Goal: Task Accomplishment & Management: Complete application form

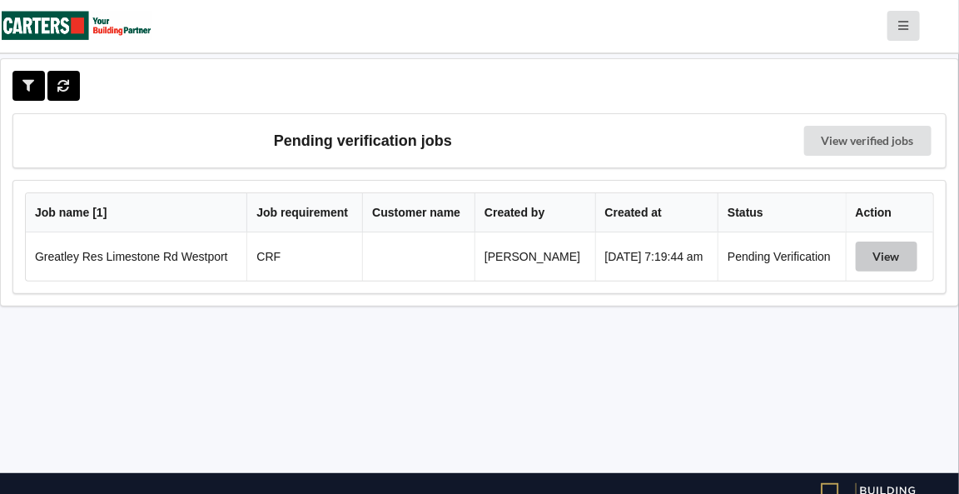
click at [887, 256] on button "View" at bounding box center [887, 256] width 62 height 30
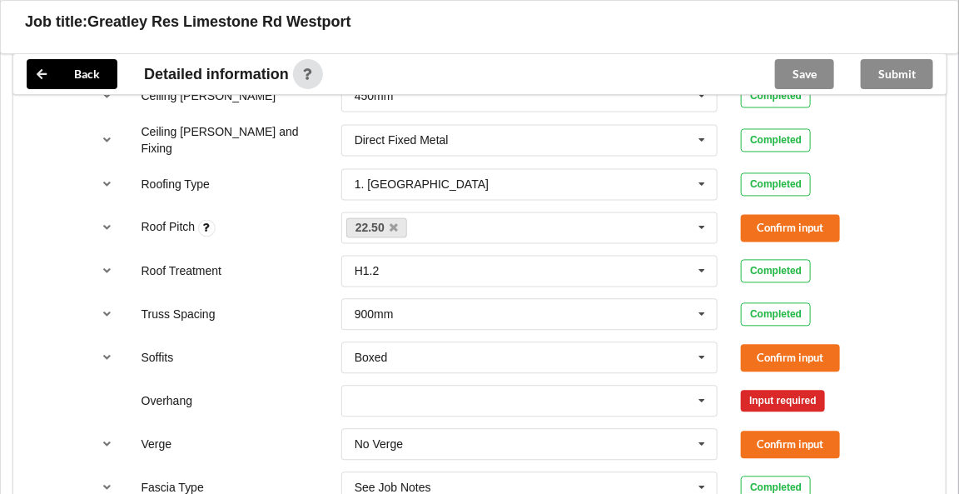
scroll to position [1060, 0]
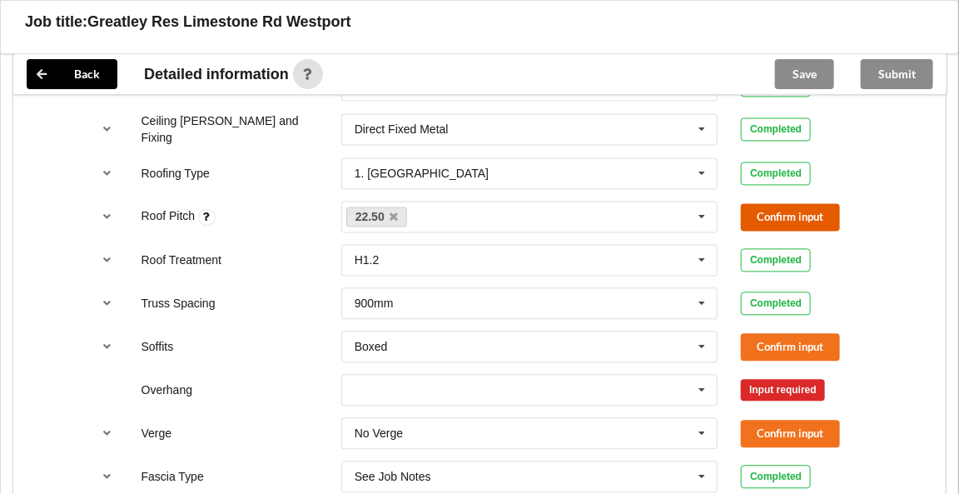
click at [785, 209] on button "Confirm input" at bounding box center [790, 217] width 99 height 27
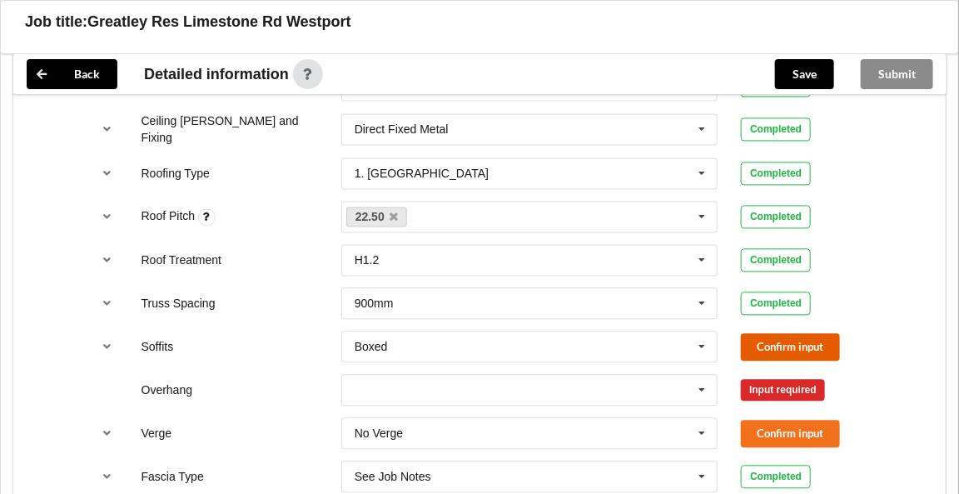
click at [774, 334] on button "Confirm input" at bounding box center [790, 347] width 99 height 27
click at [704, 384] on icon at bounding box center [702, 391] width 25 height 31
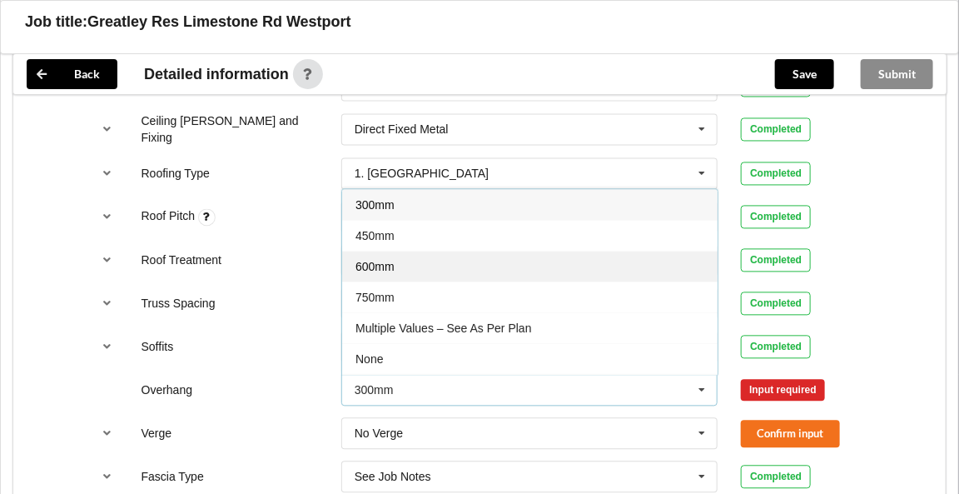
click at [411, 261] on div "600mm" at bounding box center [530, 266] width 376 height 31
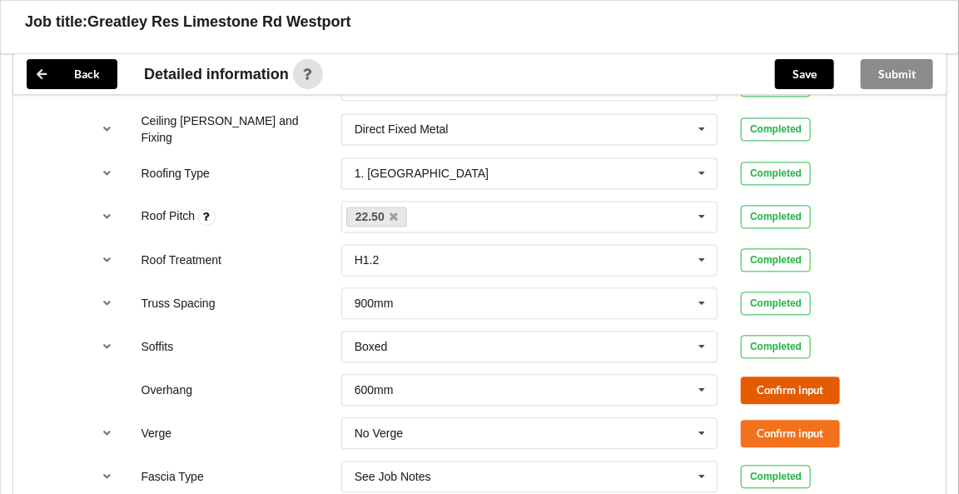
click at [808, 381] on button "Confirm input" at bounding box center [790, 390] width 99 height 27
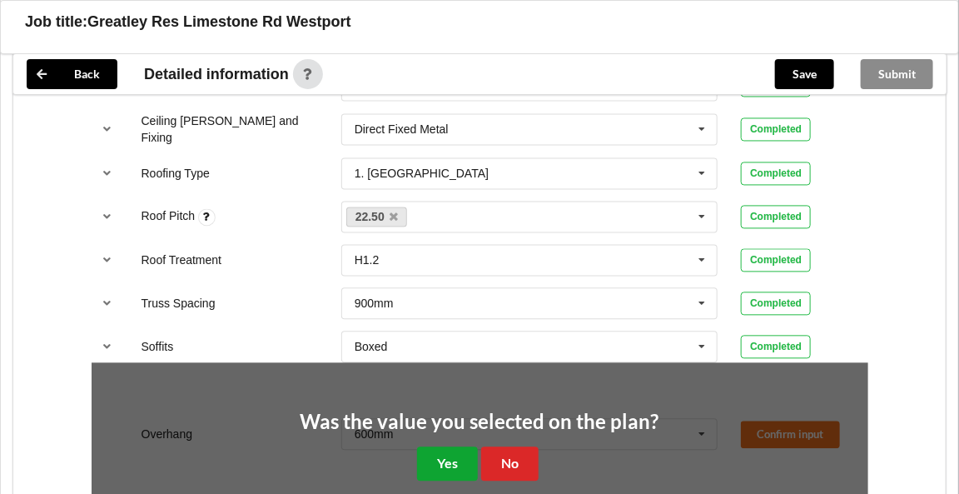
click at [440, 451] on button "Yes" at bounding box center [447, 464] width 61 height 34
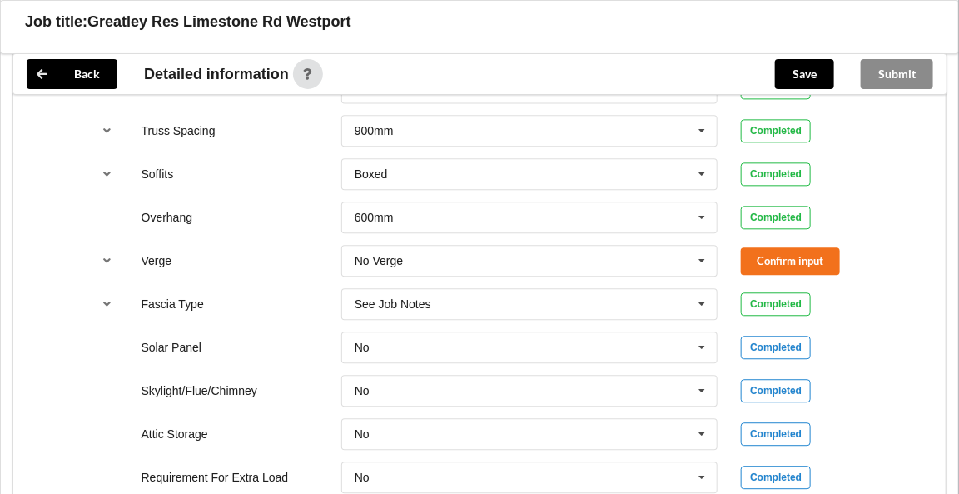
scroll to position [1270, 0]
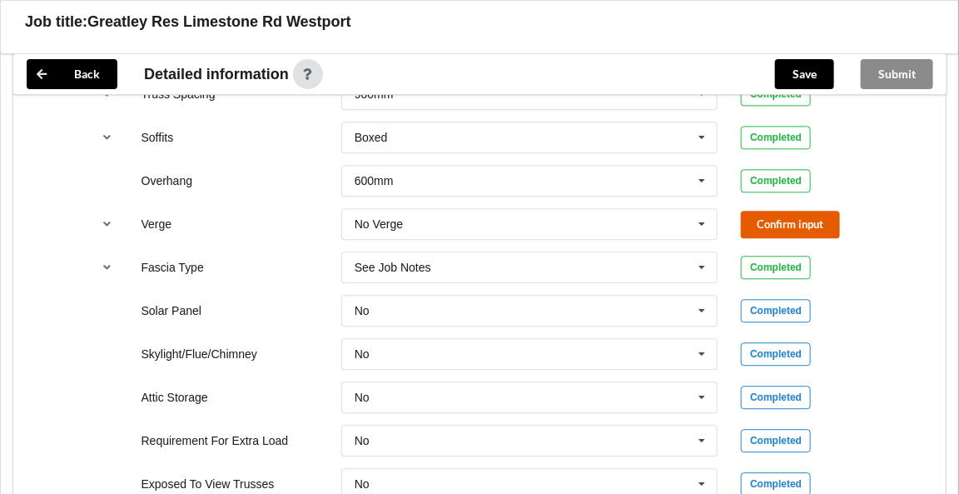
click at [767, 213] on button "Confirm input" at bounding box center [790, 224] width 99 height 27
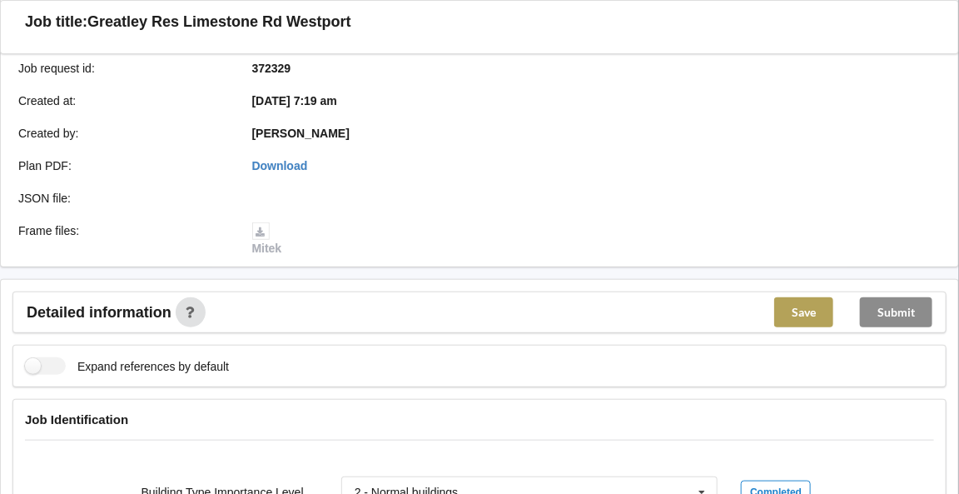
click at [801, 309] on button "Save" at bounding box center [803, 312] width 59 height 30
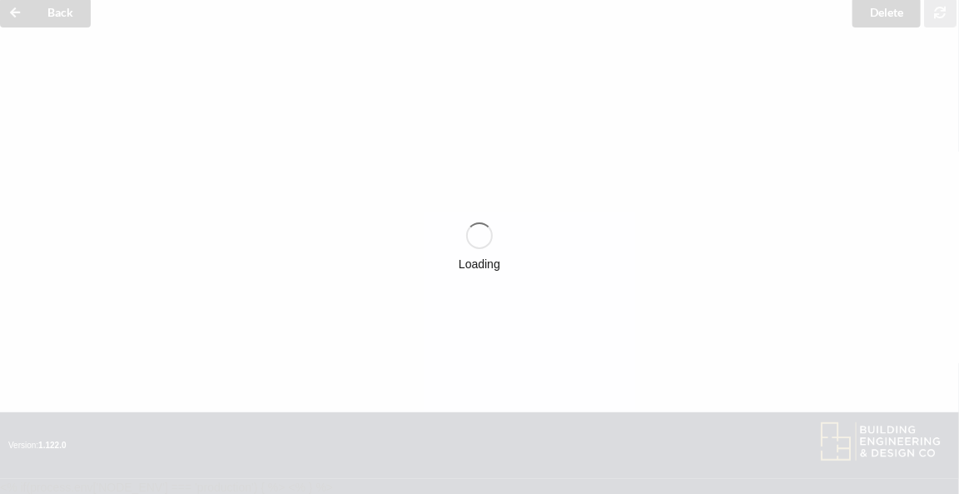
scroll to position [319, 0]
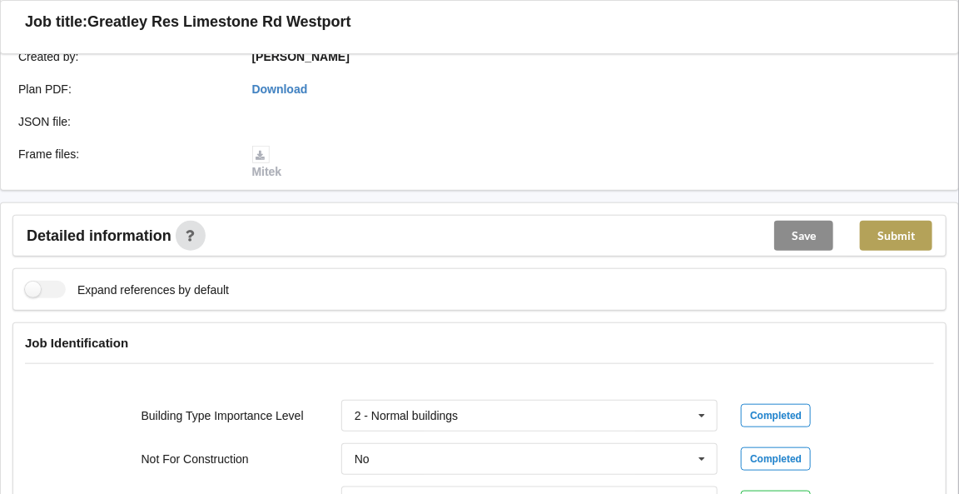
click at [907, 231] on button "Submit" at bounding box center [896, 236] width 72 height 30
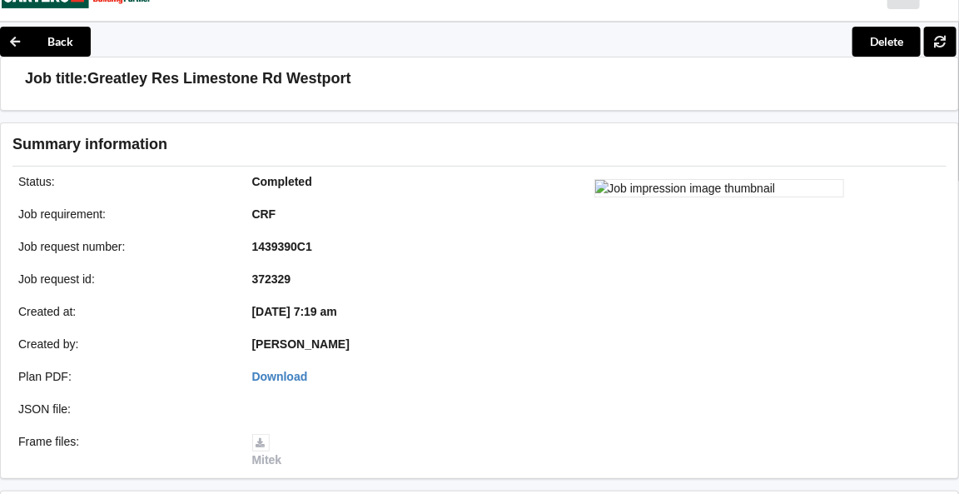
scroll to position [0, 0]
